Goal: Navigation & Orientation: Understand site structure

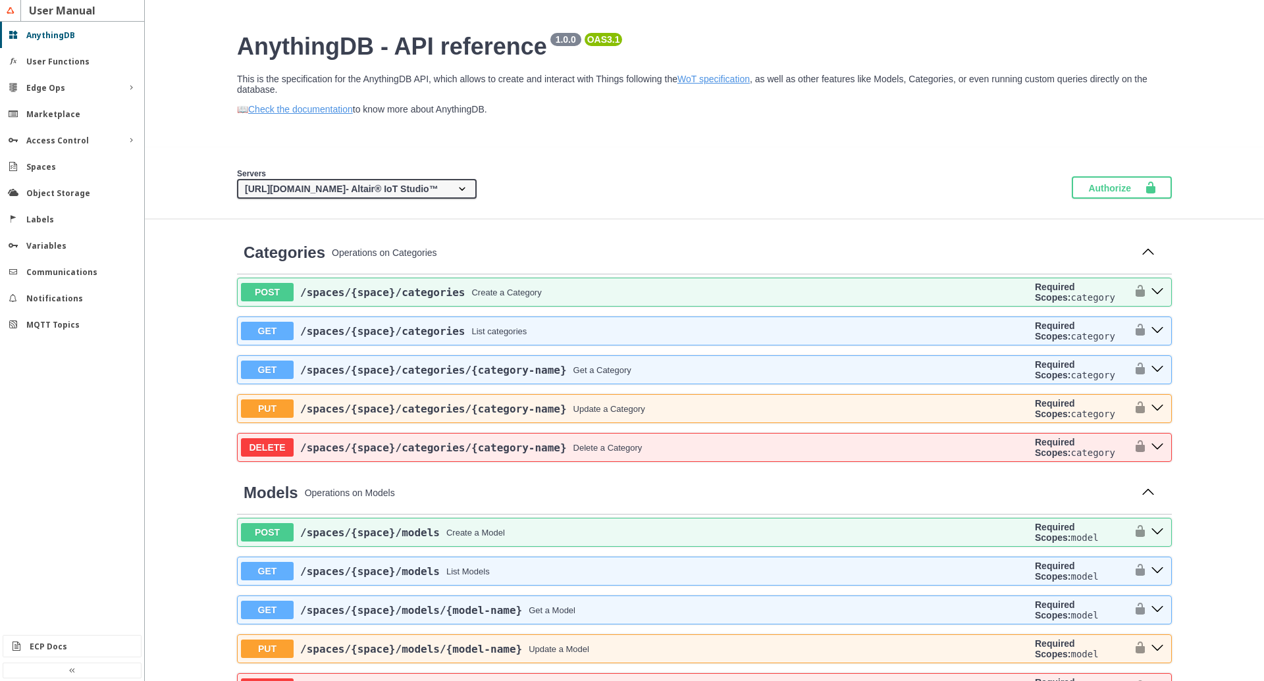
click at [63, 215] on div "Labels" at bounding box center [77, 219] width 102 height 11
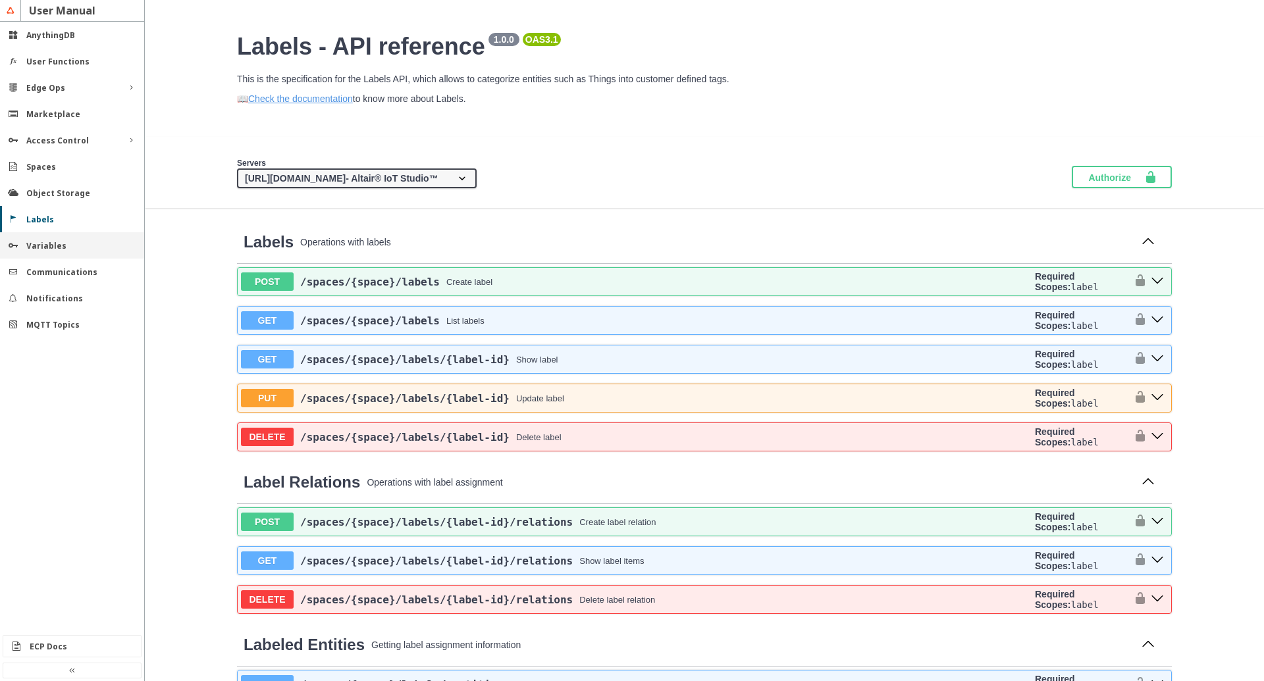
click at [0, 0] on slot "Variables" at bounding box center [0, 0] width 0 height 0
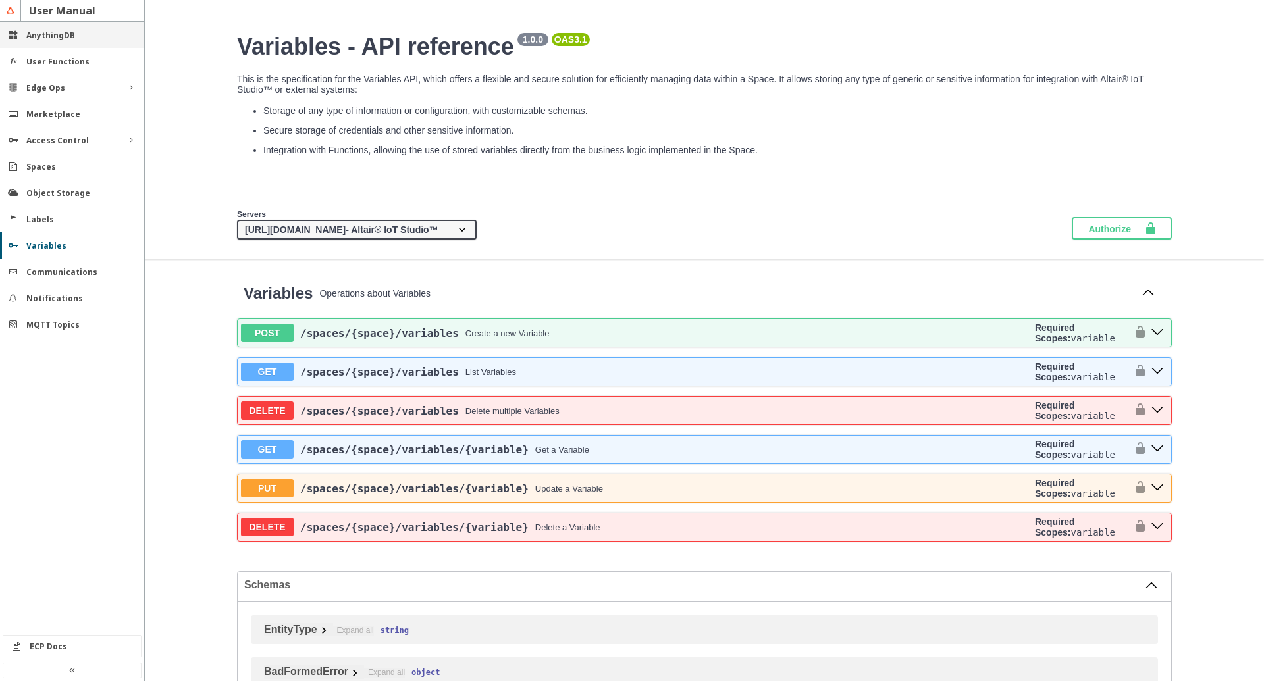
click at [28, 41] on div "AnythingDB" at bounding box center [72, 35] width 144 height 26
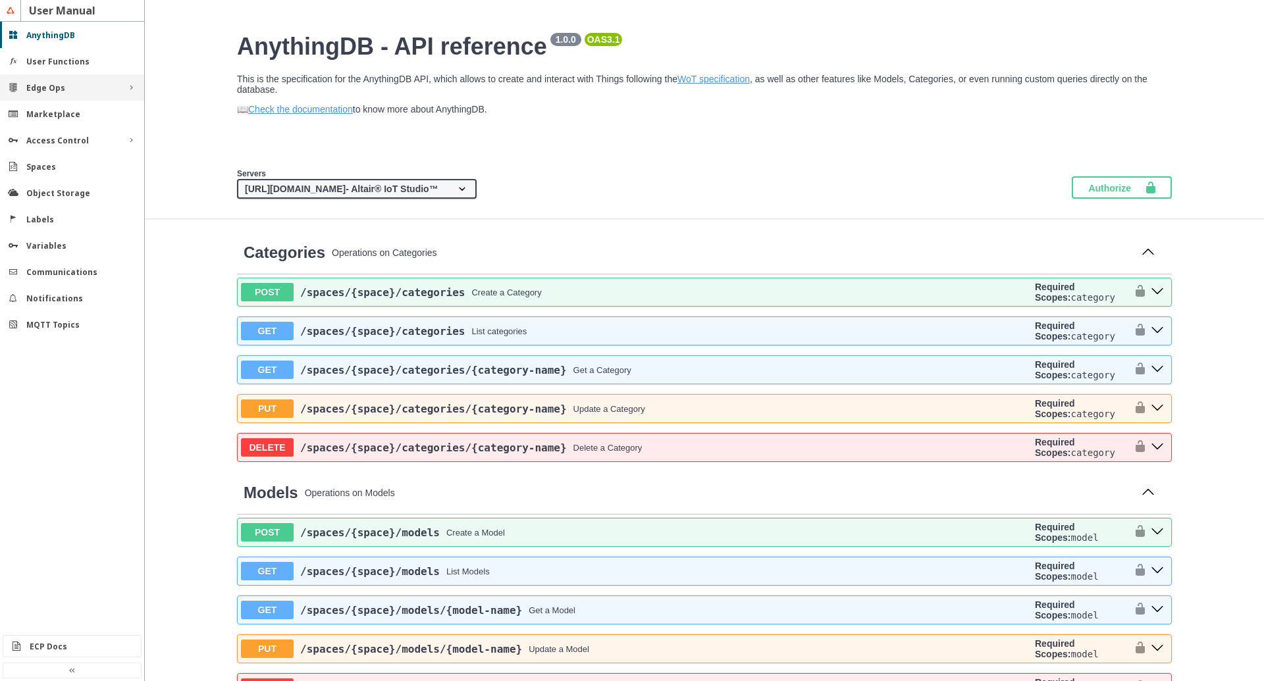
click at [40, 82] on div "Edge Ops" at bounding box center [72, 87] width 144 height 26
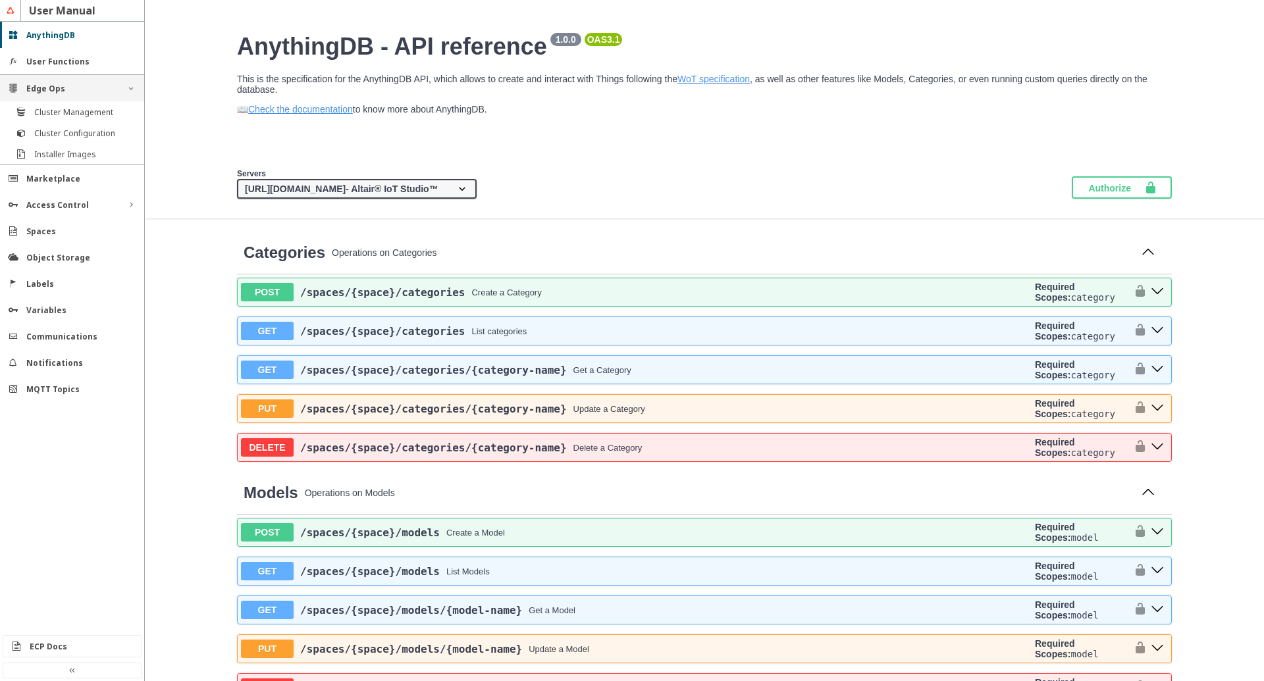
click at [45, 94] on div "Edge Ops" at bounding box center [72, 88] width 144 height 26
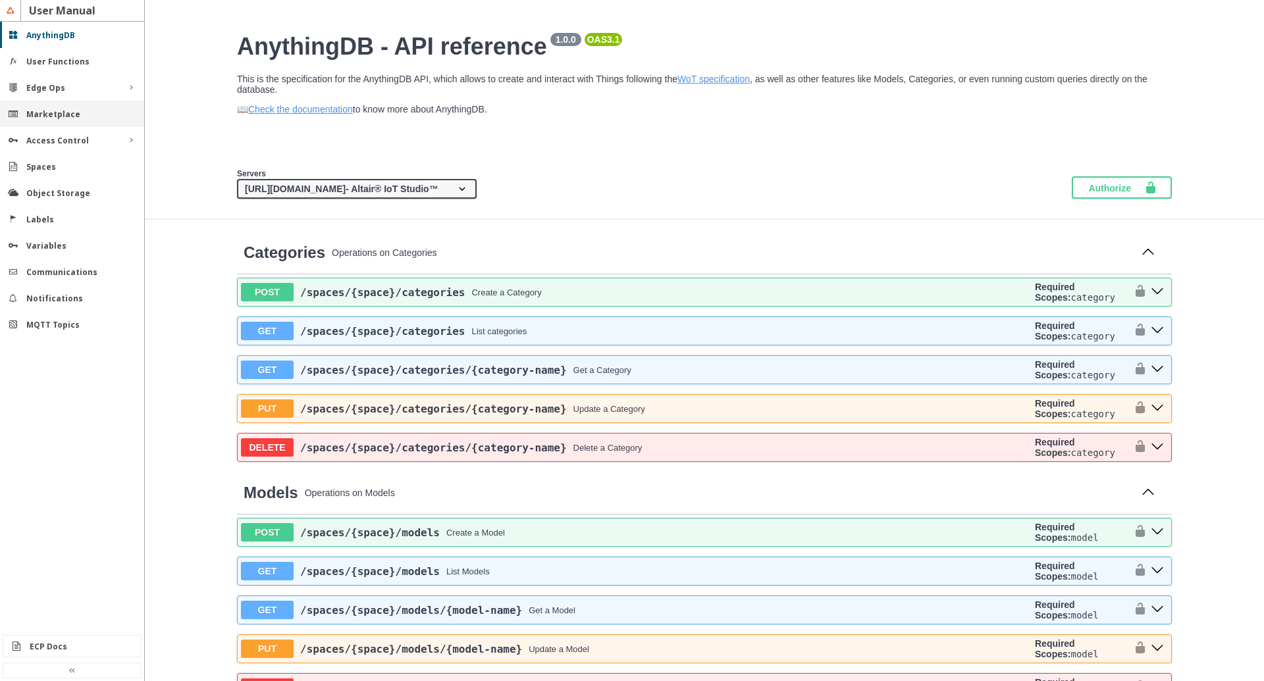
click at [0, 0] on slot "Marketplace" at bounding box center [0, 0] width 0 height 0
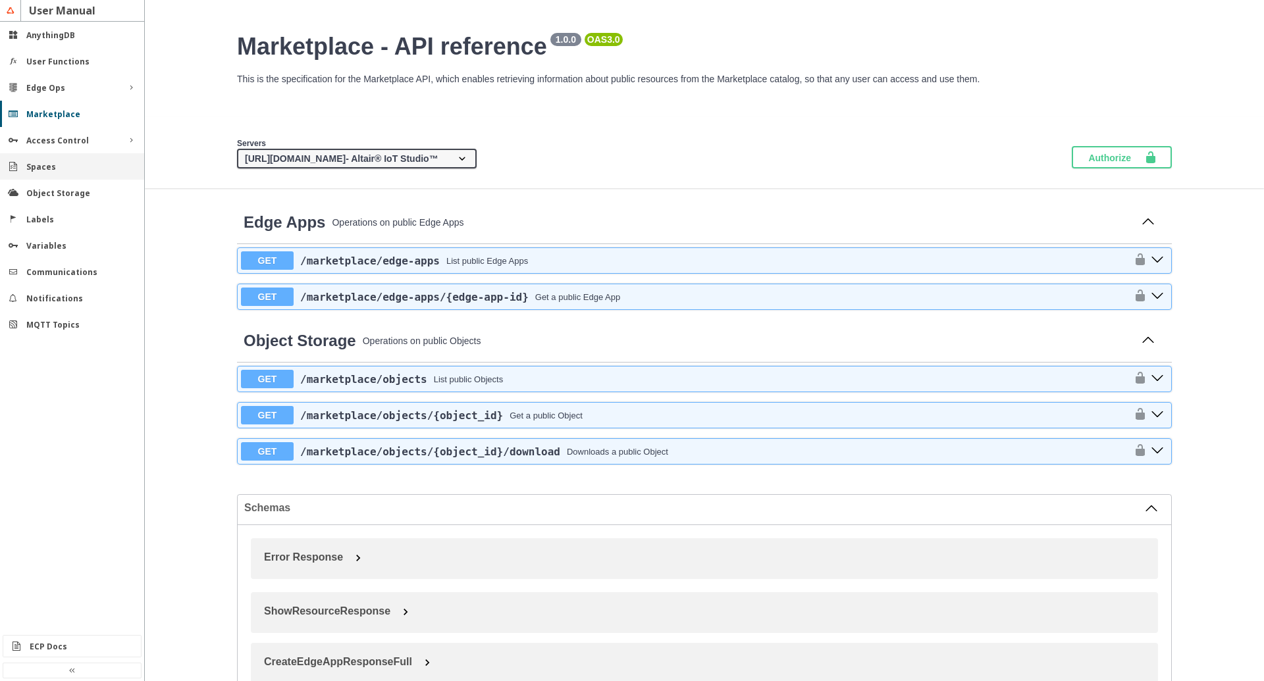
click at [0, 0] on slot "Spaces" at bounding box center [0, 0] width 0 height 0
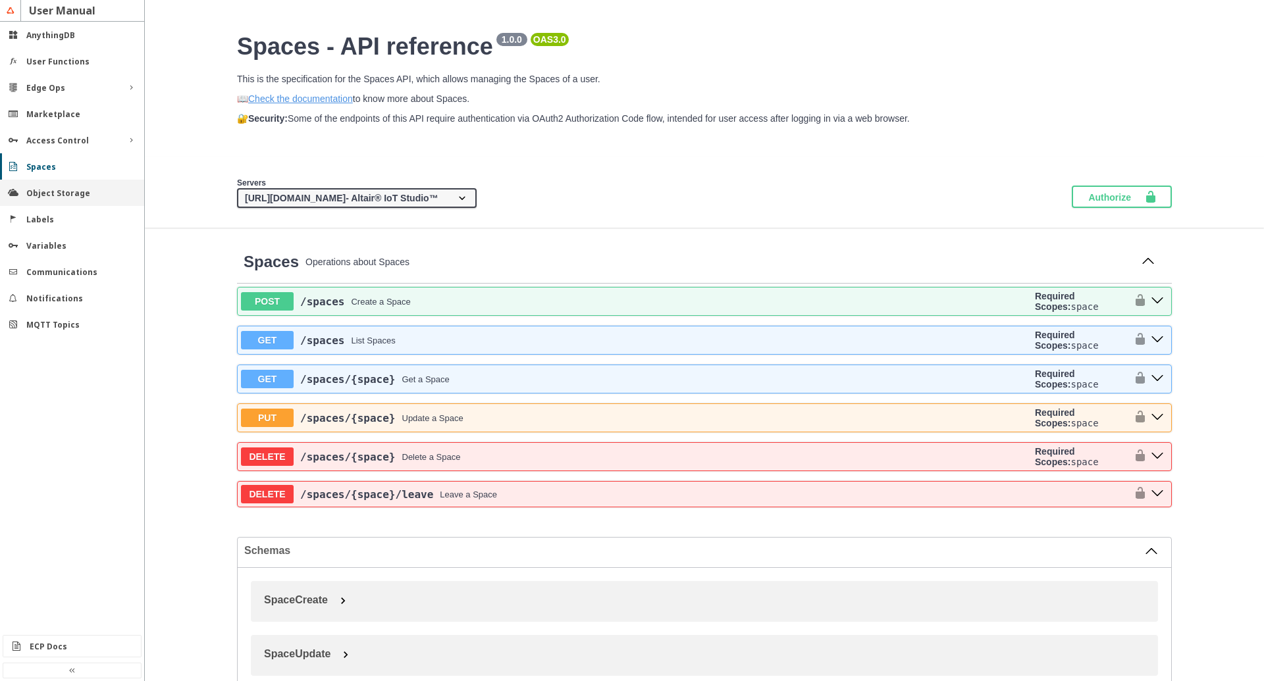
click at [0, 0] on slot "Object Storage" at bounding box center [0, 0] width 0 height 0
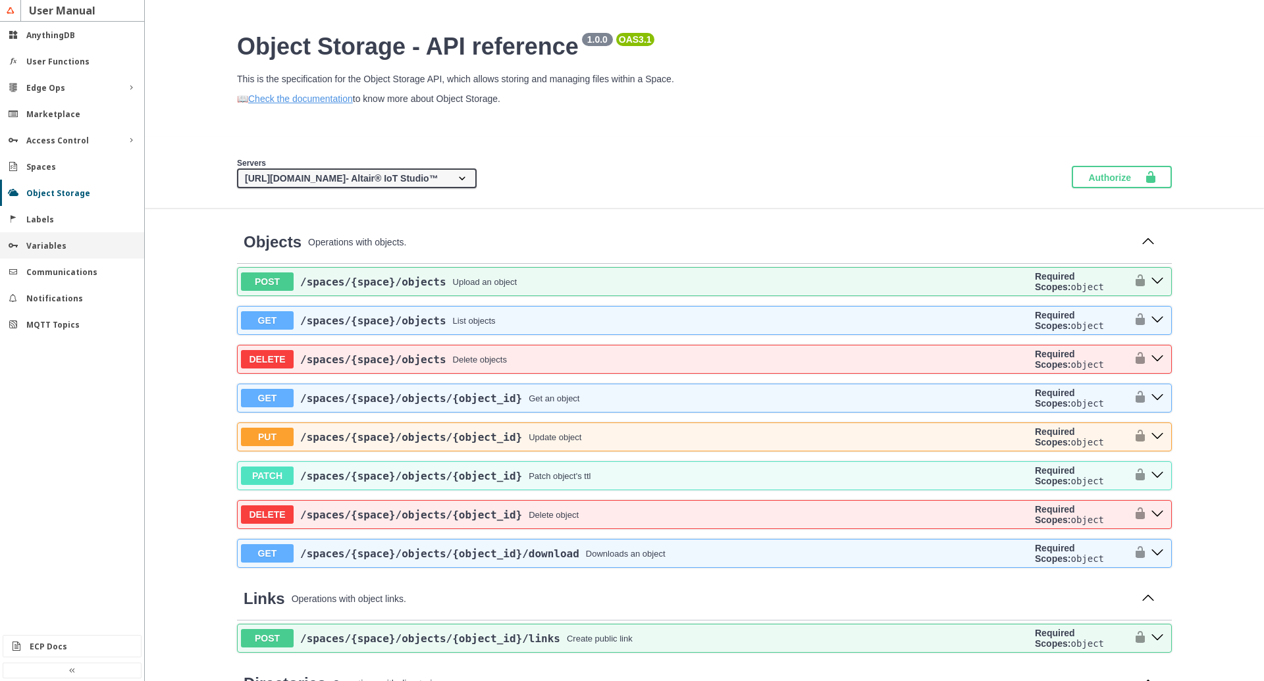
drag, startPoint x: 45, startPoint y: 217, endPoint x: 41, endPoint y: 233, distance: 16.3
click at [0, 0] on slot "Labels" at bounding box center [0, 0] width 0 height 0
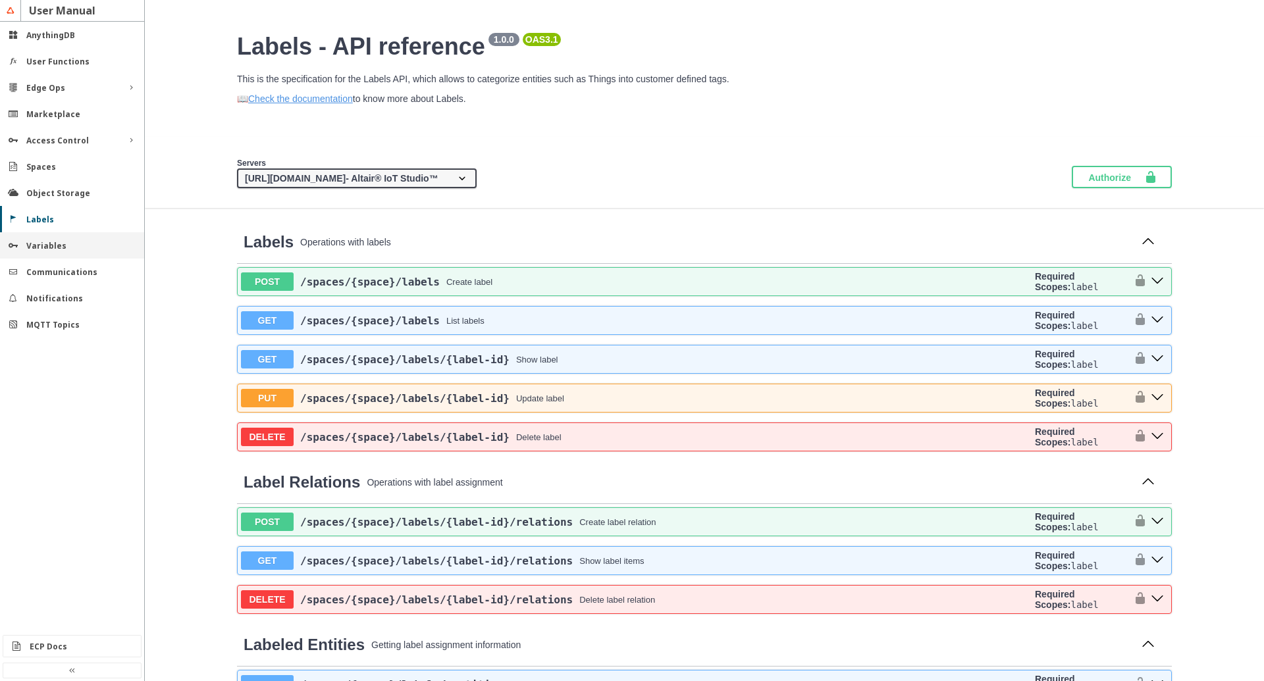
click at [0, 0] on slot "Variables" at bounding box center [0, 0] width 0 height 0
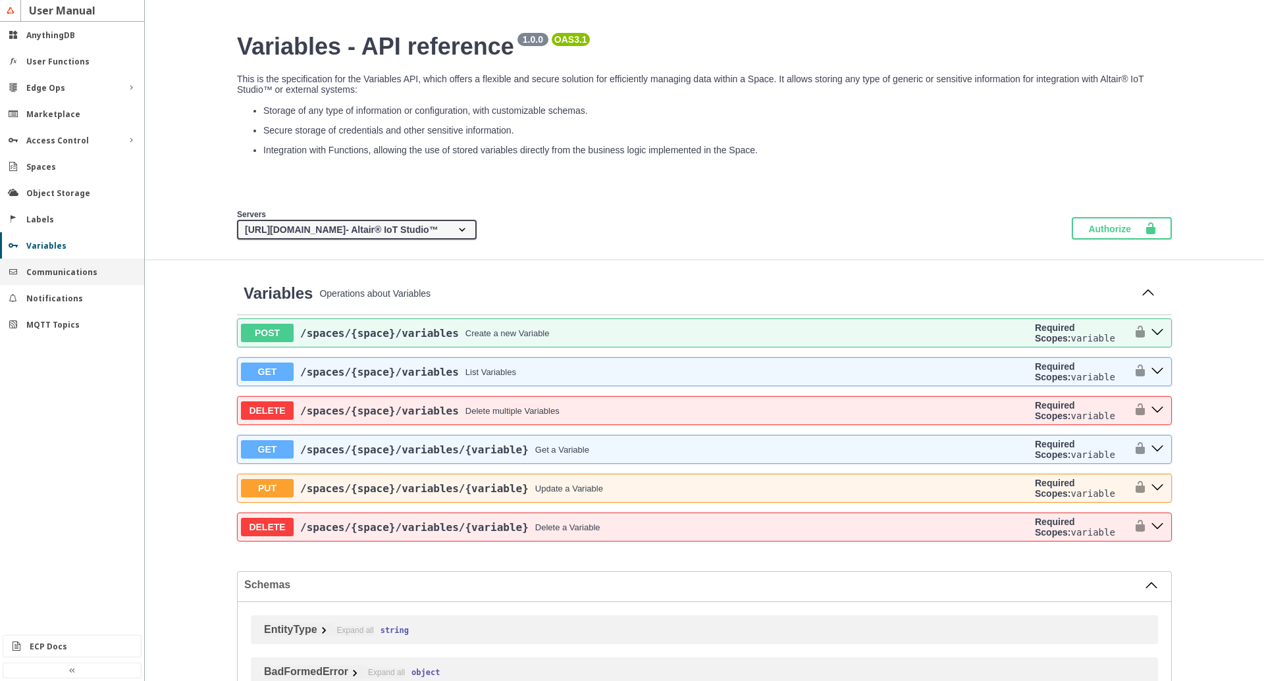
click at [0, 0] on slot "Communications" at bounding box center [0, 0] width 0 height 0
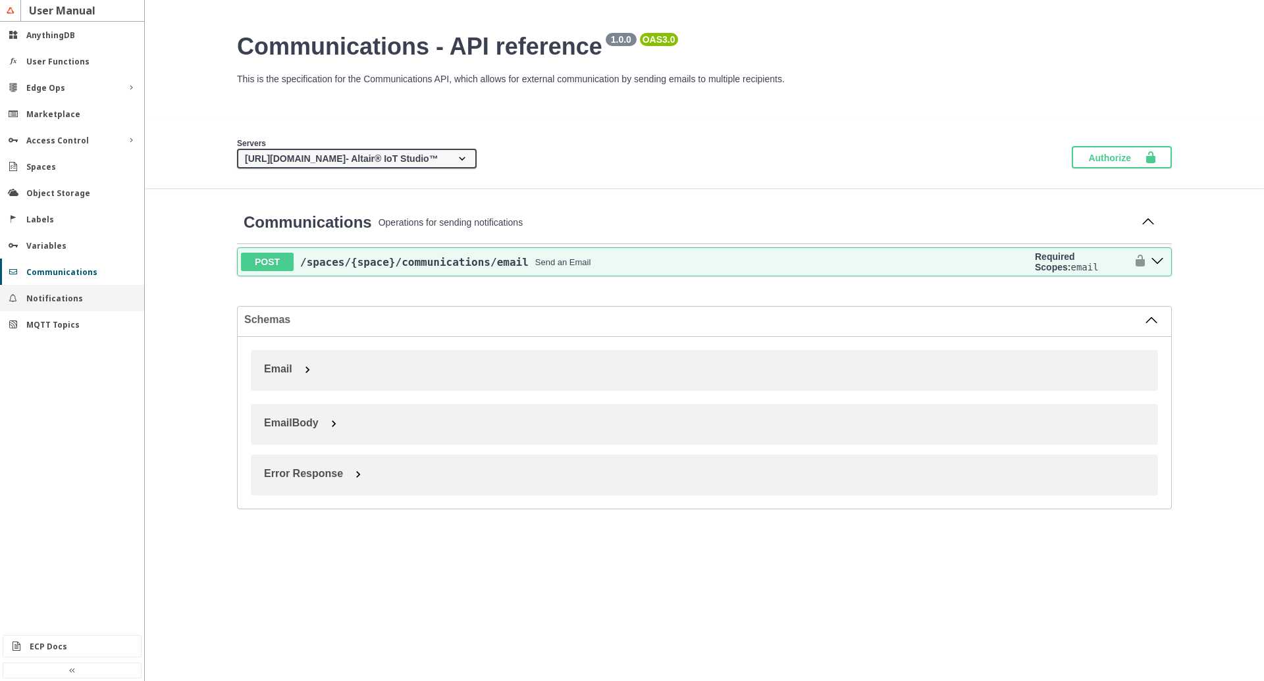
click at [0, 0] on slot "Notifications" at bounding box center [0, 0] width 0 height 0
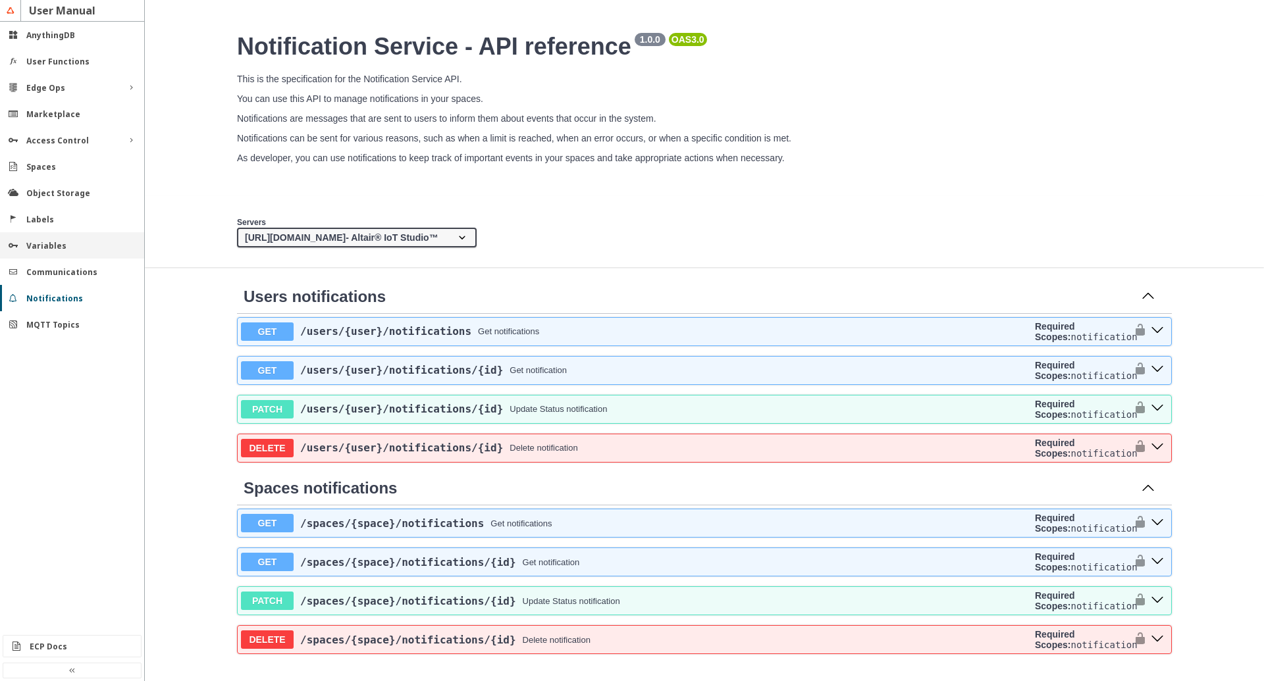
click at [0, 0] on slot "Variables" at bounding box center [0, 0] width 0 height 0
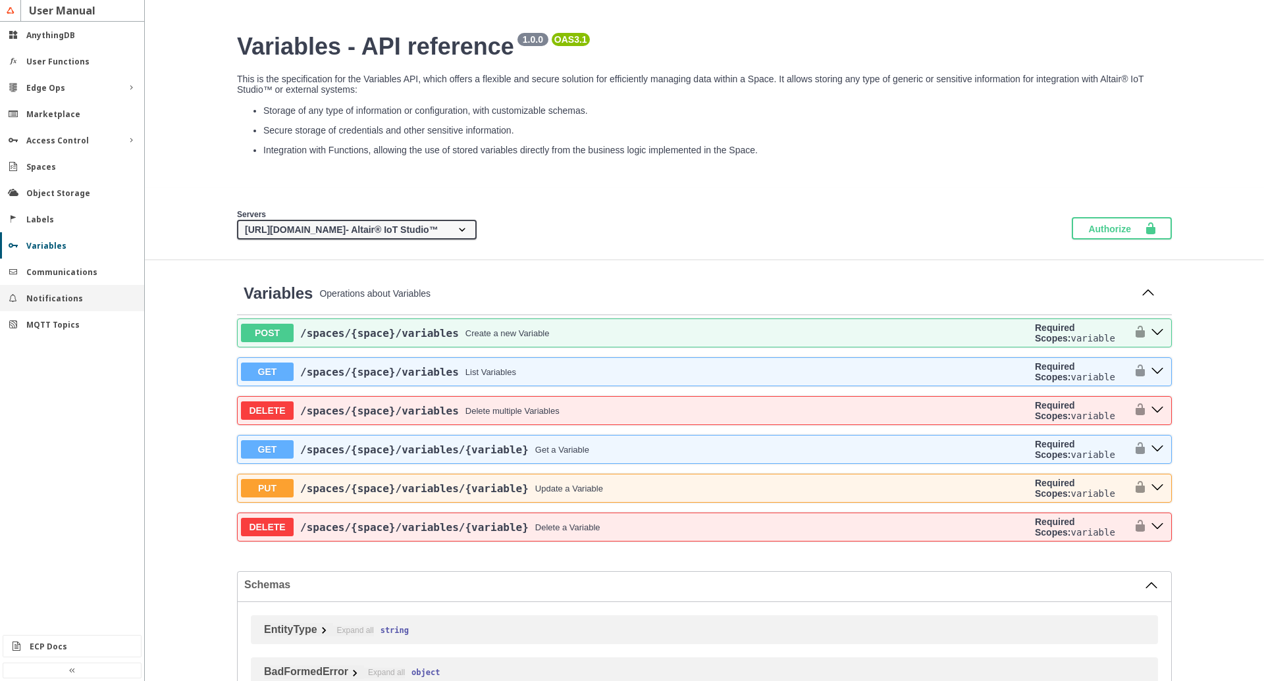
click at [0, 0] on slot "Notifications" at bounding box center [0, 0] width 0 height 0
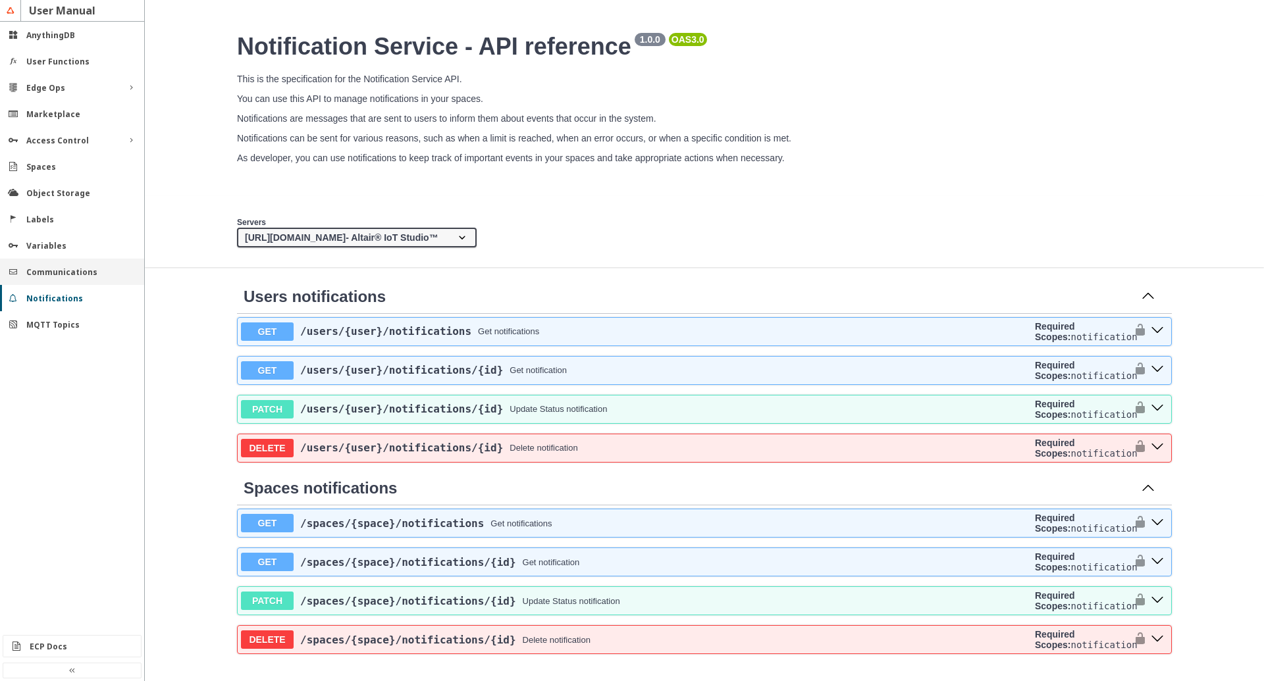
click at [0, 0] on slot "Communications" at bounding box center [0, 0] width 0 height 0
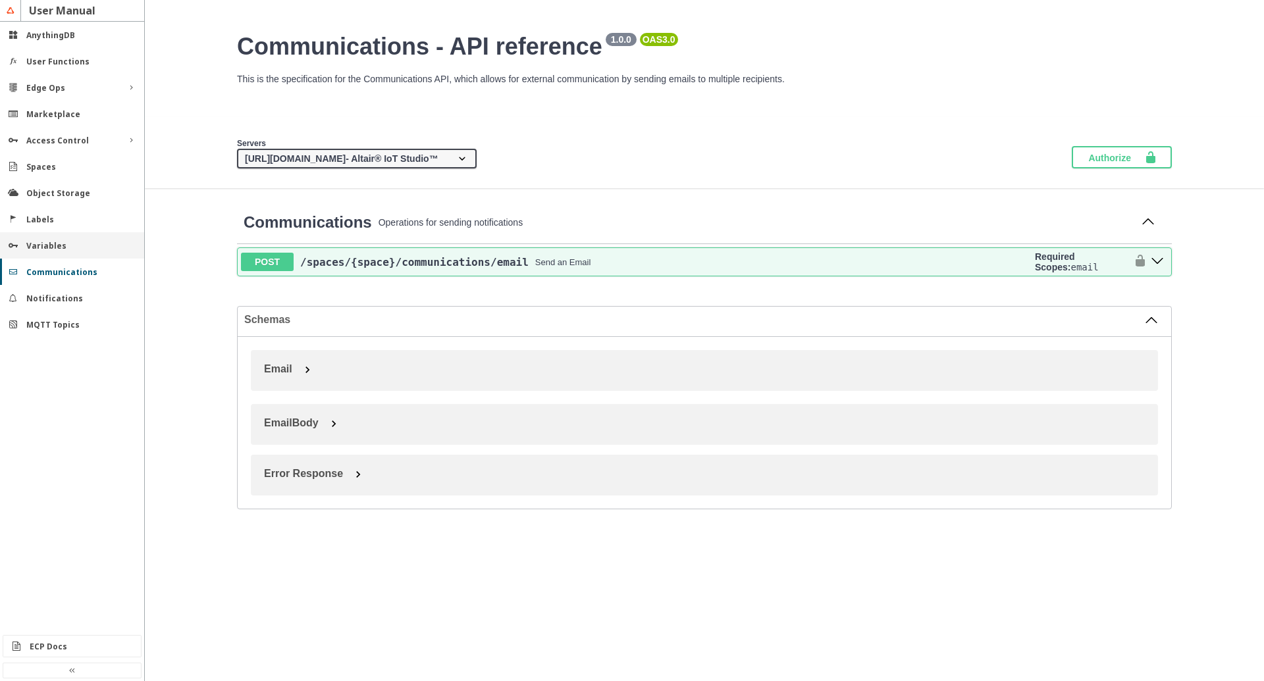
click at [0, 0] on slot "Variables" at bounding box center [0, 0] width 0 height 0
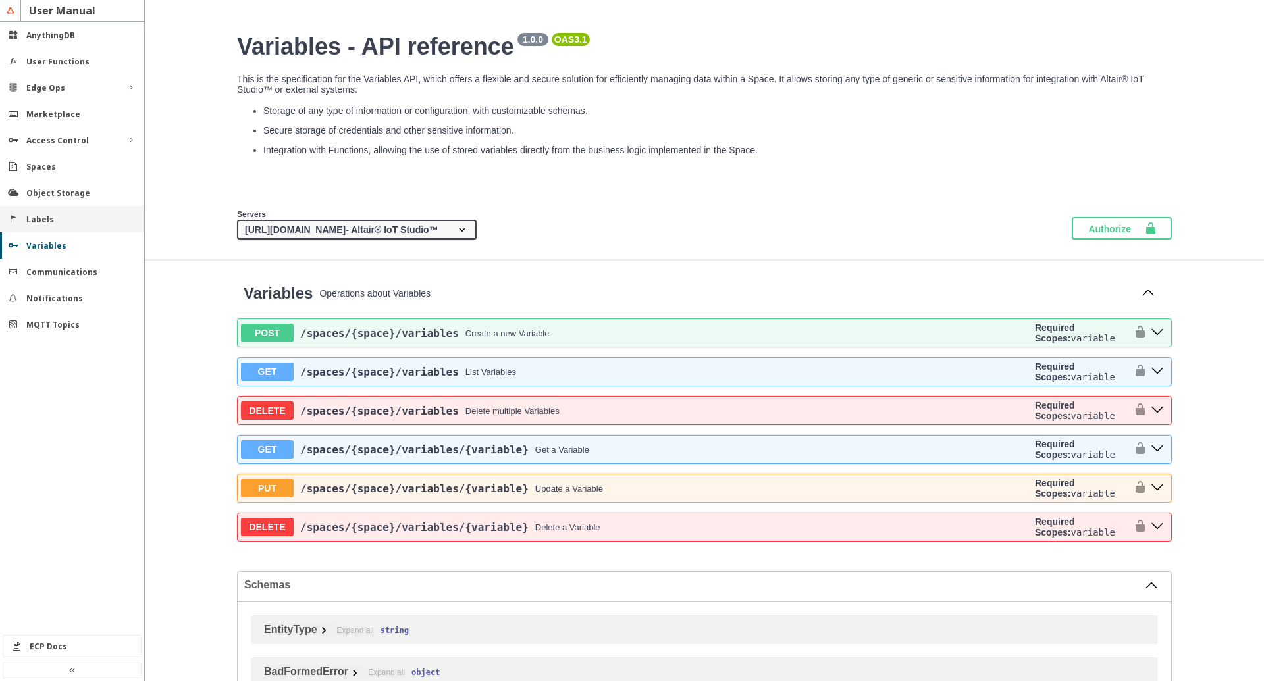
click at [0, 0] on slot "Labels" at bounding box center [0, 0] width 0 height 0
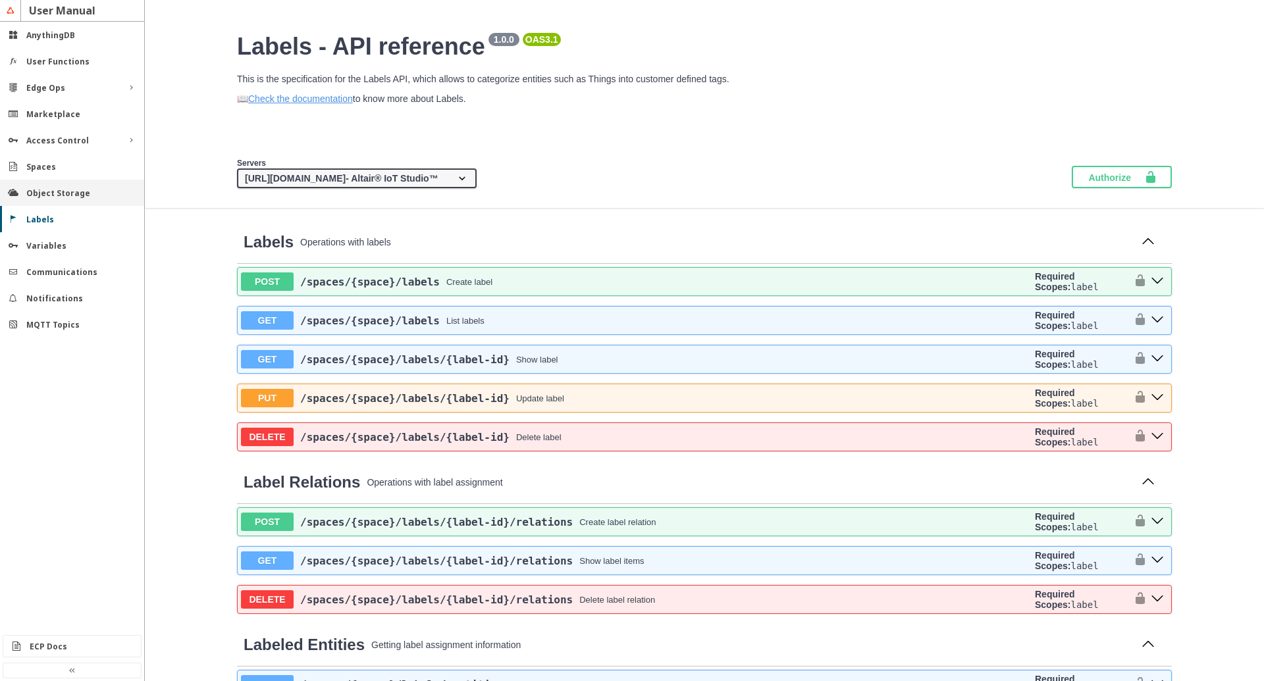
click at [0, 0] on slot "Object Storage" at bounding box center [0, 0] width 0 height 0
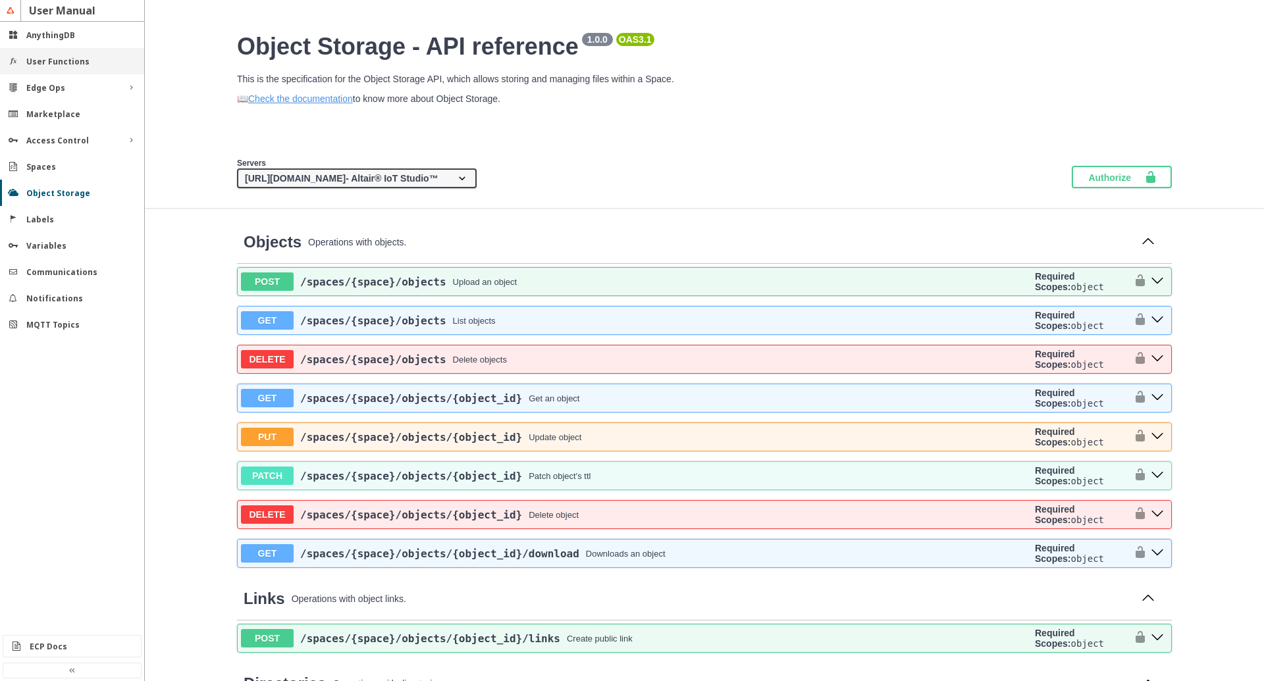
click at [86, 57] on div "User Functions" at bounding box center [77, 61] width 102 height 11
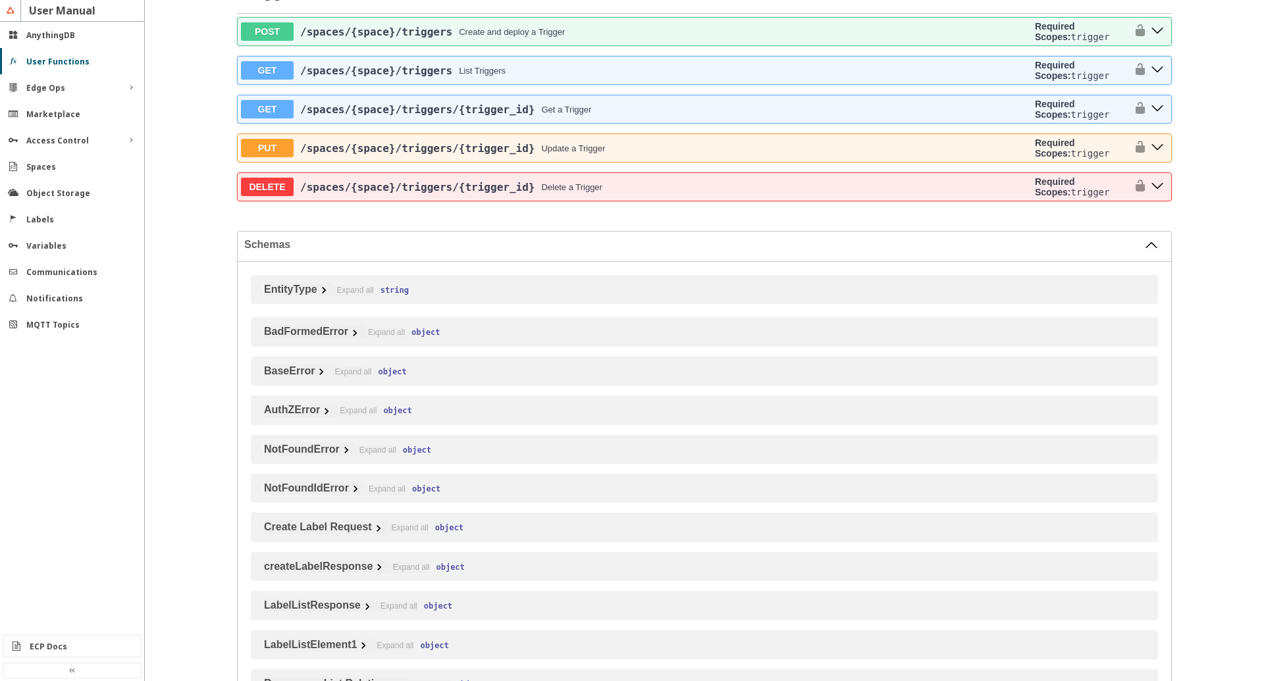
scroll to position [1201, 0]
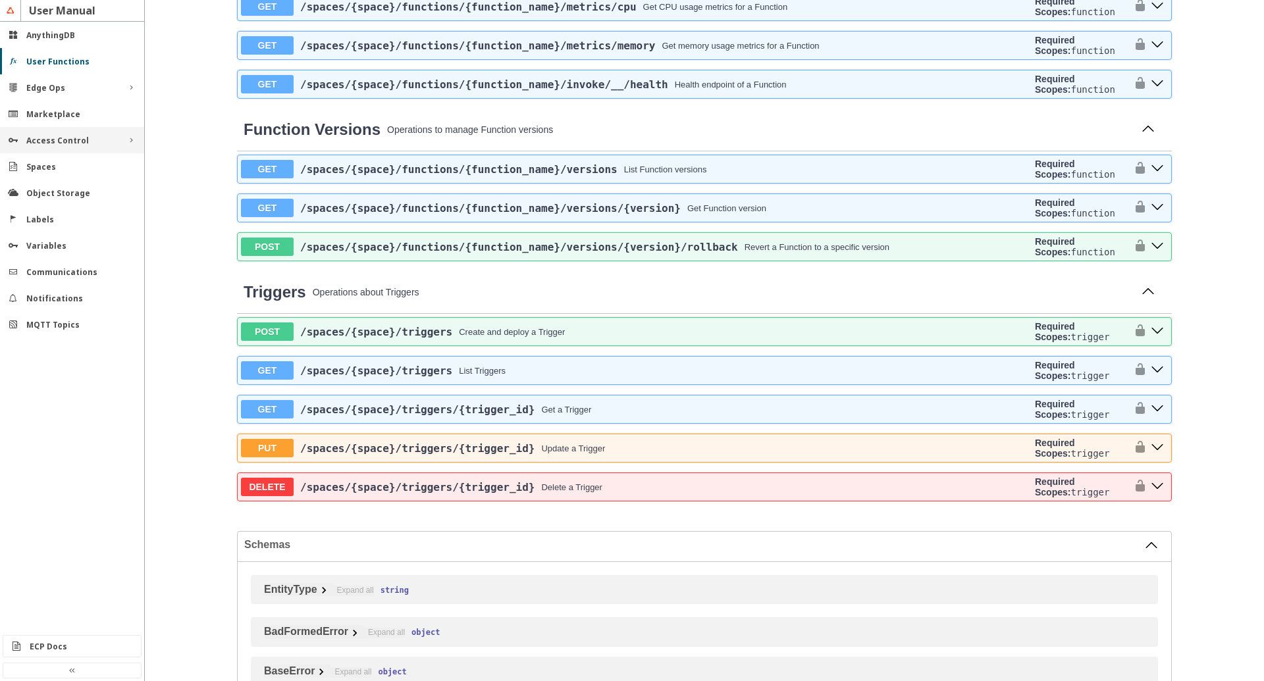
click at [37, 132] on div "Access Control" at bounding box center [72, 140] width 144 height 26
click at [0, 0] on slot "Access Control" at bounding box center [0, 0] width 0 height 0
click at [0, 0] on slot "Marketplace" at bounding box center [0, 0] width 0 height 0
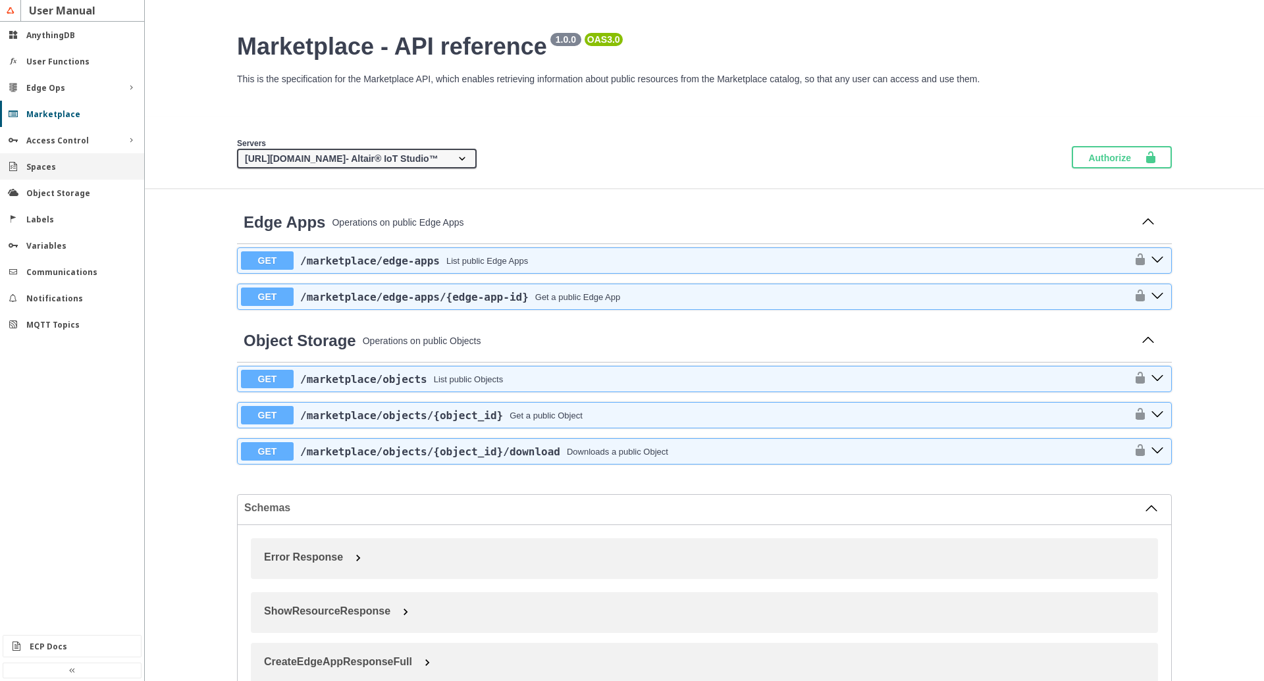
click at [57, 178] on div "Spaces" at bounding box center [72, 166] width 144 height 26
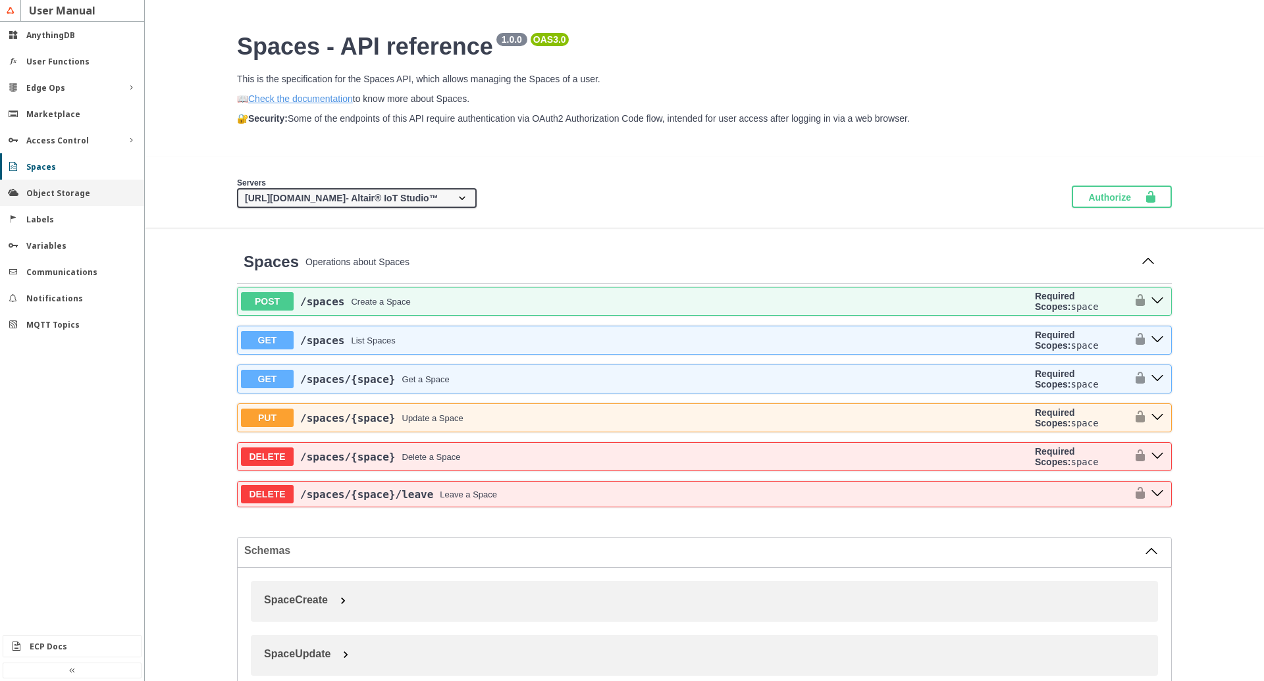
click at [0, 0] on slot "Object Storage" at bounding box center [0, 0] width 0 height 0
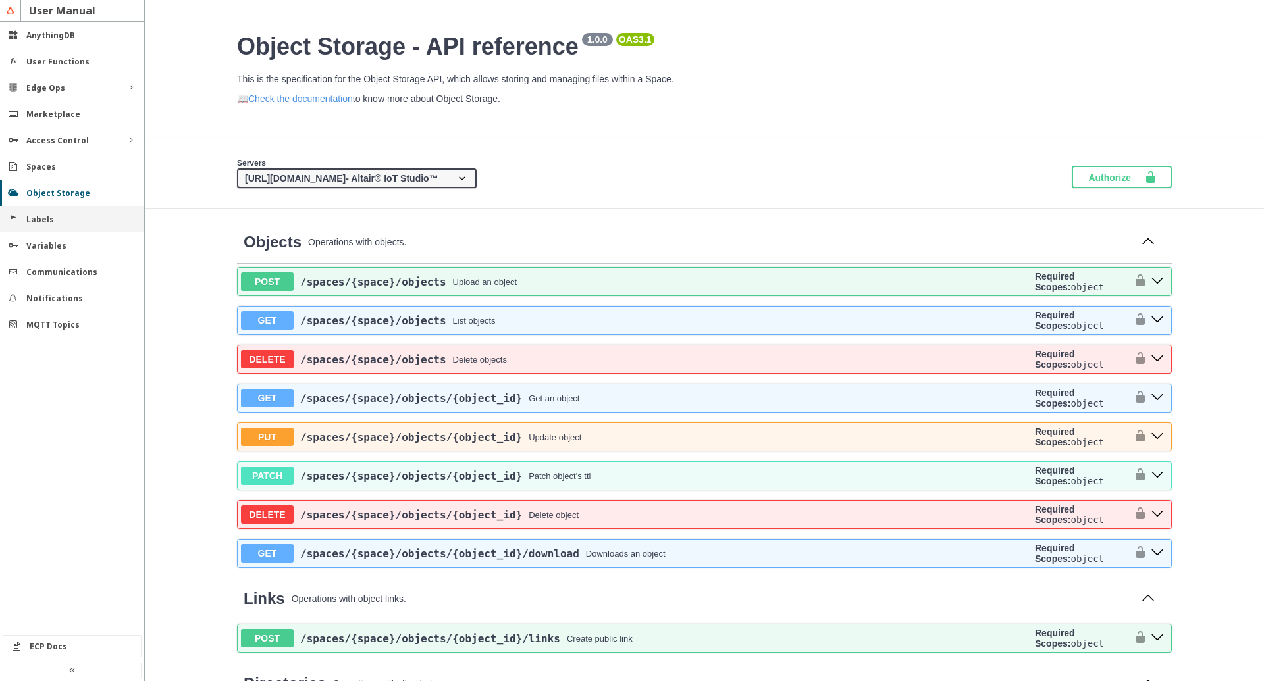
click at [0, 0] on slot "Labels" at bounding box center [0, 0] width 0 height 0
